Goal: Register for event/course

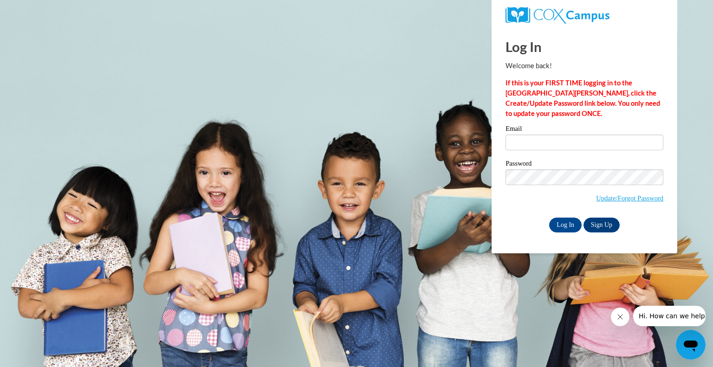
click at [592, 135] on span at bounding box center [584, 143] width 158 height 16
click at [592, 135] on input "Email" at bounding box center [584, 143] width 158 height 16
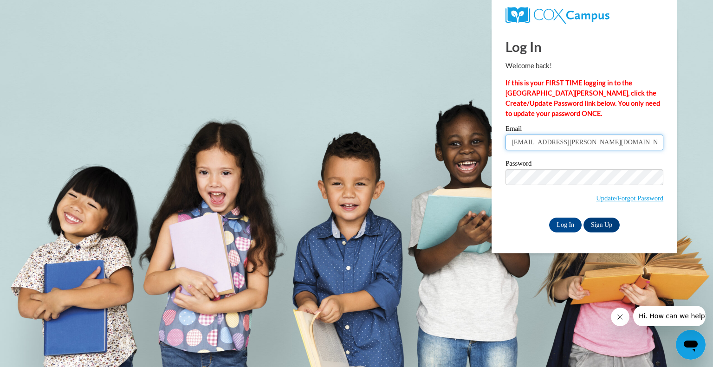
type input "mwelsh@randall.k12.wi.us"
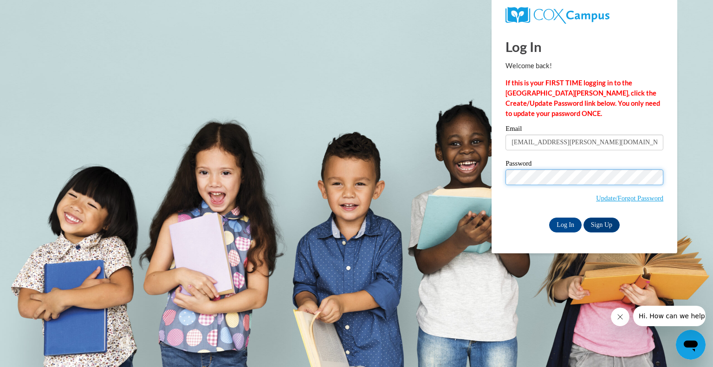
click at [549, 218] on input "Log In" at bounding box center [565, 225] width 32 height 15
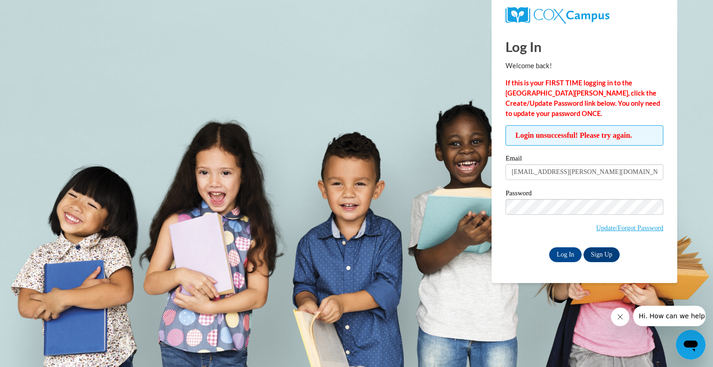
click at [524, 243] on div "Password Update/Forgot Password" at bounding box center [584, 217] width 158 height 55
click at [560, 258] on input "Log In" at bounding box center [565, 254] width 32 height 15
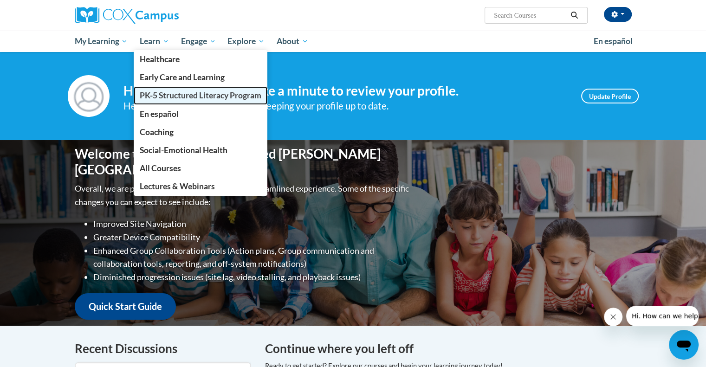
click at [189, 92] on span "PK-5 Structured Literacy Program" at bounding box center [201, 95] width 122 height 10
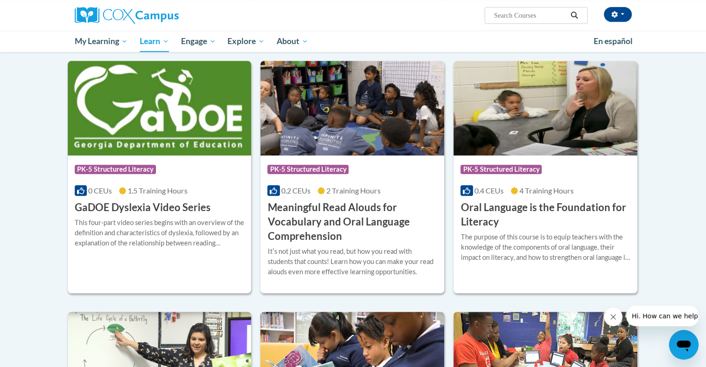
scroll to position [521, 0]
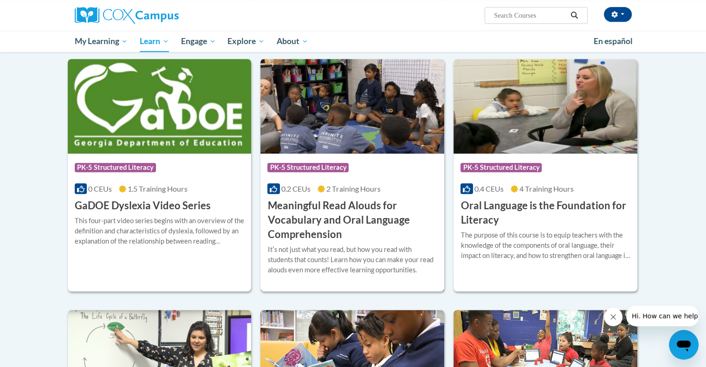
click at [312, 217] on h3 "Meaningful Read Alouds for Vocabulary and Oral Language Comprehension" at bounding box center [352, 220] width 170 height 43
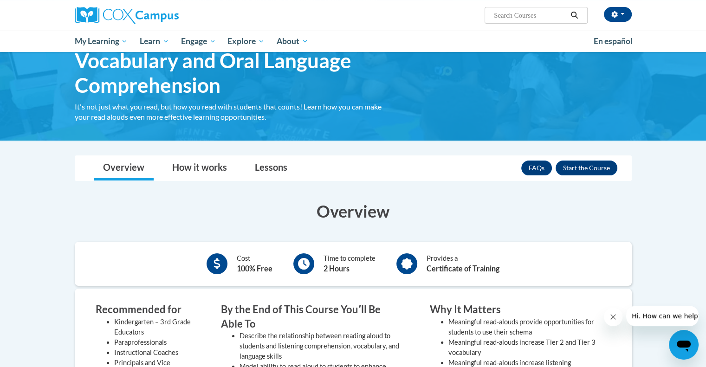
scroll to position [66, 0]
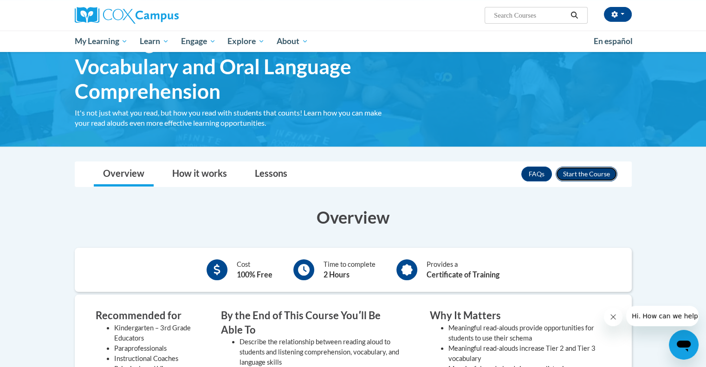
click at [579, 175] on button "Enroll" at bounding box center [586, 174] width 62 height 15
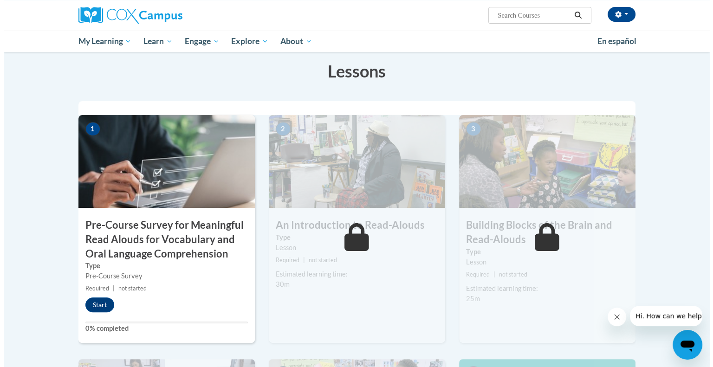
scroll to position [163, 0]
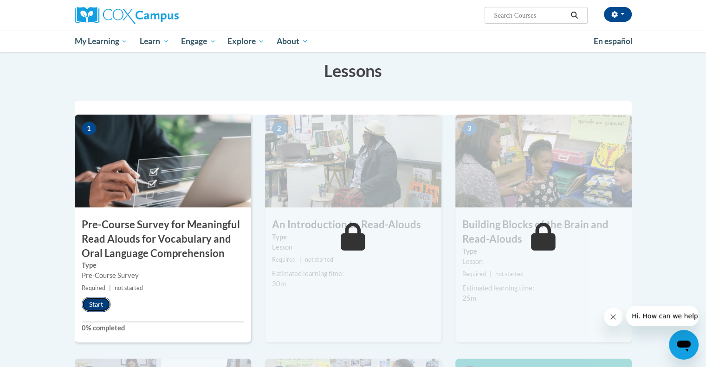
click at [98, 302] on button "Start" at bounding box center [96, 304] width 29 height 15
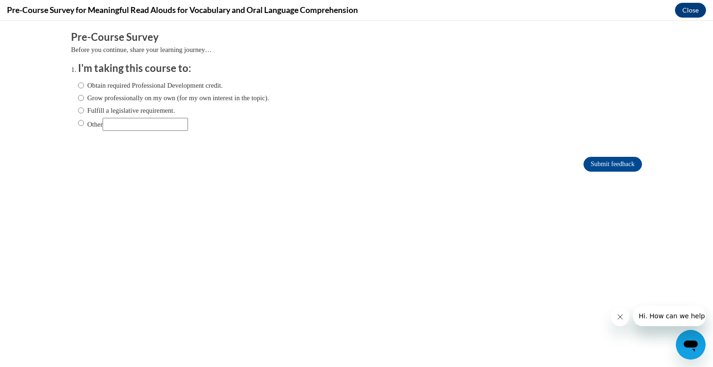
scroll to position [0, 0]
click at [78, 86] on input "Obtain required Professional Development credit." at bounding box center [81, 85] width 6 height 10
radio input "true"
click at [78, 109] on input "Fulfill a legislative requirement." at bounding box center [81, 110] width 6 height 10
radio input "true"
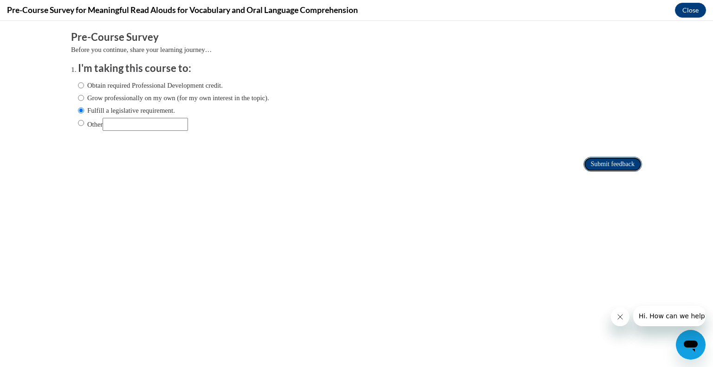
click at [583, 165] on input "Submit feedback" at bounding box center [612, 164] width 58 height 15
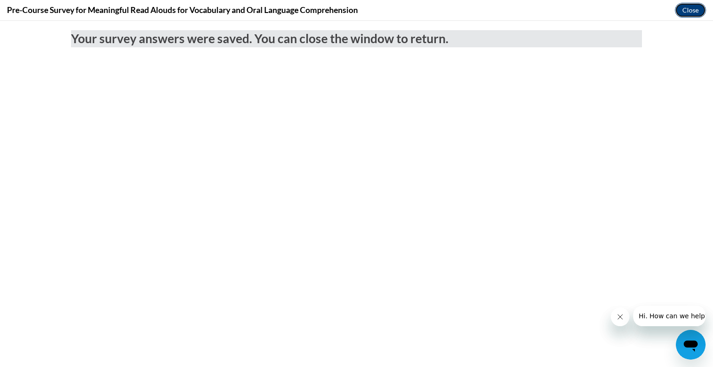
click at [687, 11] on button "Close" at bounding box center [690, 10] width 31 height 15
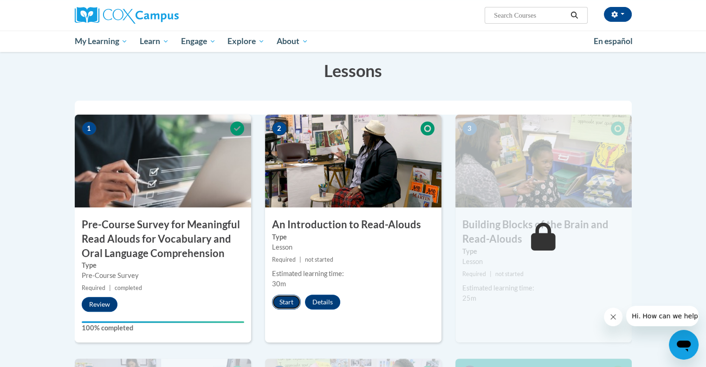
click at [278, 298] on button "Start" at bounding box center [286, 302] width 29 height 15
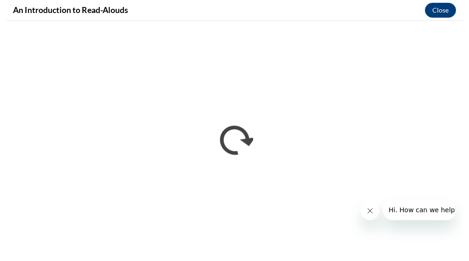
scroll to position [163, 0]
